Goal: Transaction & Acquisition: Subscribe to service/newsletter

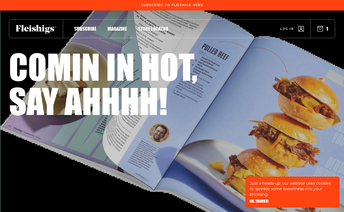
click at [88, 26] on span "Subscribe" at bounding box center [85, 23] width 22 height 6
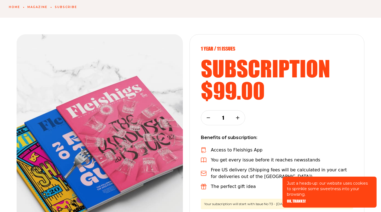
scroll to position [56, 0]
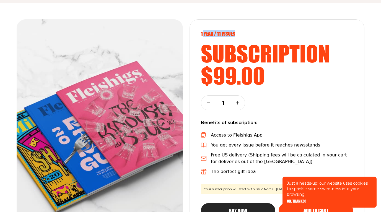
drag, startPoint x: 202, startPoint y: 34, endPoint x: 237, endPoint y: 34, distance: 34.6
click at [237, 34] on p "1 year / 11 Issues" at bounding box center [277, 34] width 152 height 6
click at [200, 34] on div "1 year / 11 Issues subscription $99.00 1 Benefits of subscription: Access to Fl…" at bounding box center [276, 133] width 175 height 228
drag, startPoint x: 202, startPoint y: 34, endPoint x: 233, endPoint y: 34, distance: 31.0
click at [233, 34] on p "1 year / 11 Issues" at bounding box center [277, 34] width 152 height 6
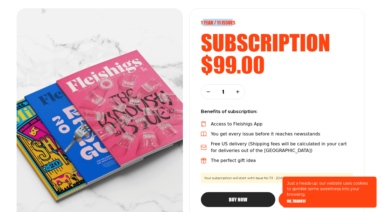
scroll to position [68, 0]
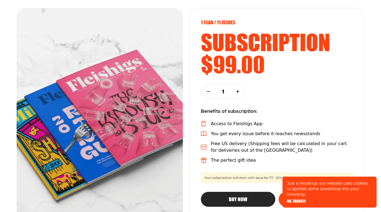
click at [225, 31] on h2 "subscription" at bounding box center [277, 42] width 152 height 22
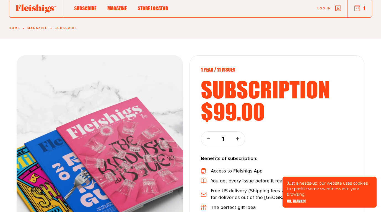
scroll to position [20, 0]
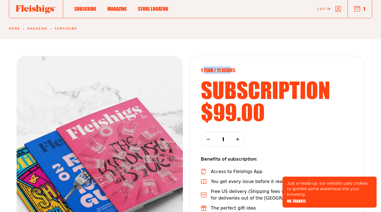
drag, startPoint x: 204, startPoint y: 68, endPoint x: 232, endPoint y: 70, distance: 28.0
click at [232, 70] on p "1 year / 11 Issues" at bounding box center [277, 70] width 152 height 6
click at [219, 50] on div "1 year / 11 Issues subscription $99.00 1 Benefits of subscription: Access to Fl…" at bounding box center [190, 161] width 381 height 245
